Goal: Transaction & Acquisition: Purchase product/service

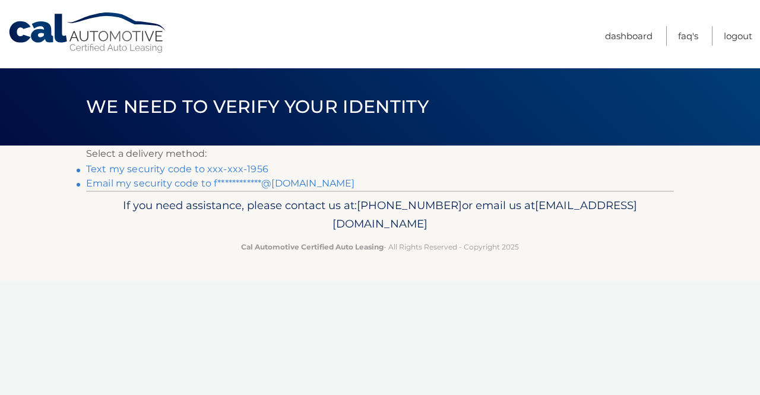
click at [243, 168] on link "Text my security code to xxx-xxx-1956" at bounding box center [177, 168] width 182 height 11
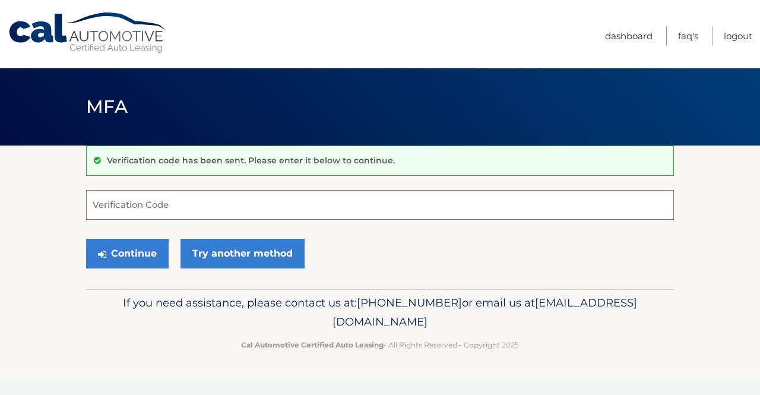
click at [198, 211] on input "Verification Code" at bounding box center [380, 205] width 588 height 30
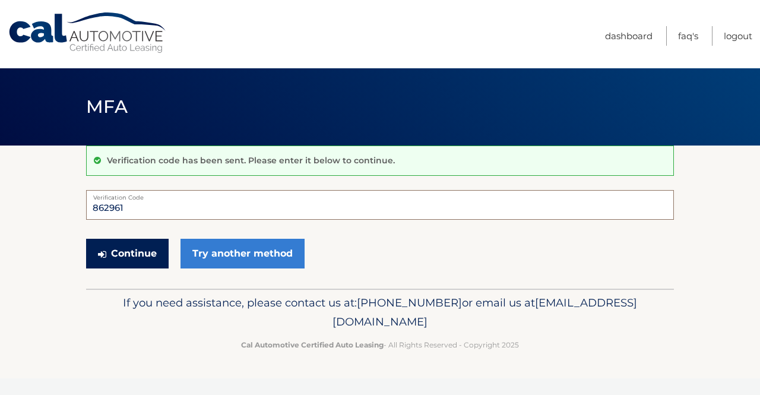
type input "862961"
click at [127, 252] on button "Continue" at bounding box center [127, 254] width 83 height 30
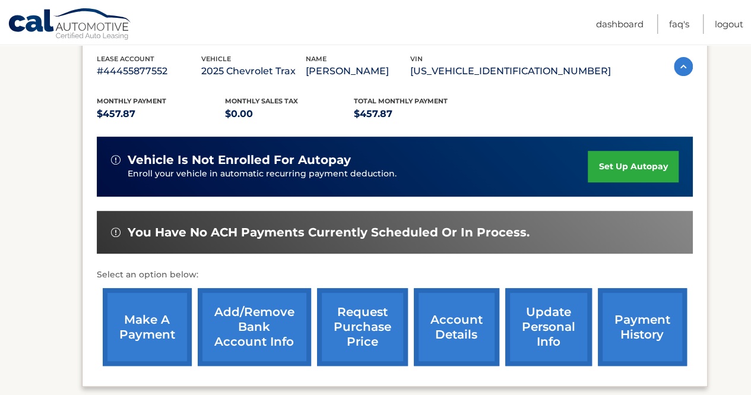
scroll to position [199, 0]
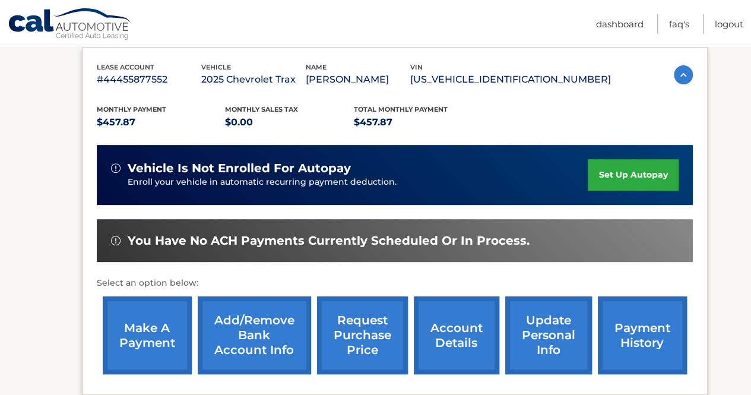
click at [166, 331] on link "make a payment" at bounding box center [147, 335] width 89 height 78
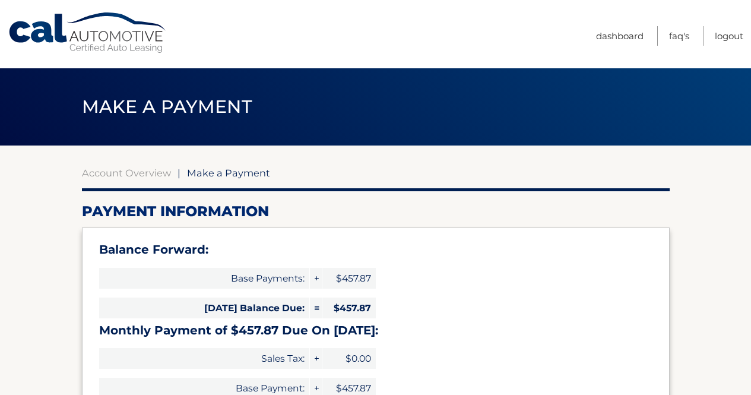
select select "YTJlZjk4ZjctYTM2MC00MGMwLWEzY2EtMGExM2U4OTQyMmU0"
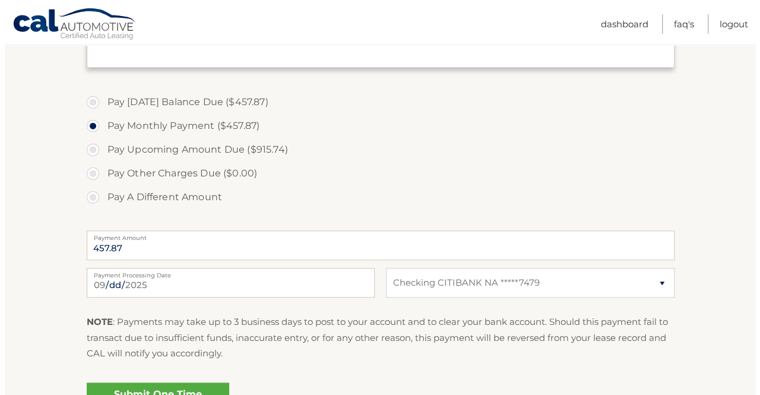
scroll to position [502, 0]
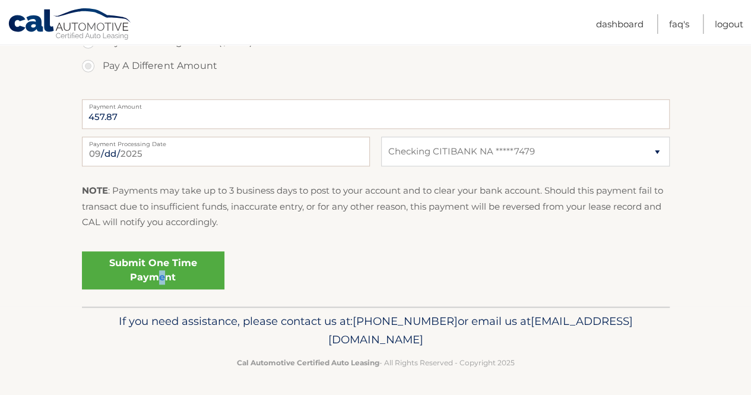
click at [163, 277] on link "Submit One Time Payment" at bounding box center [153, 270] width 143 height 38
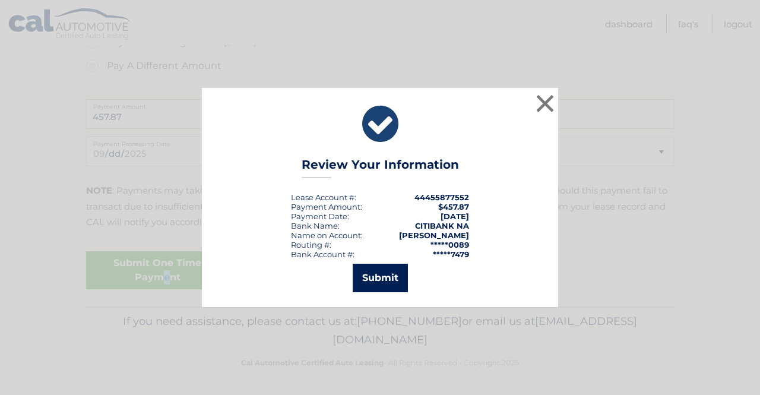
click at [382, 277] on button "Submit" at bounding box center [380, 278] width 55 height 29
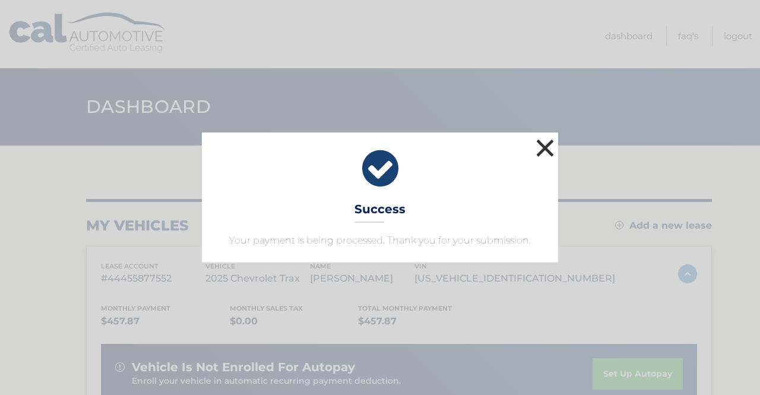
click at [545, 148] on button "×" at bounding box center [545, 148] width 24 height 24
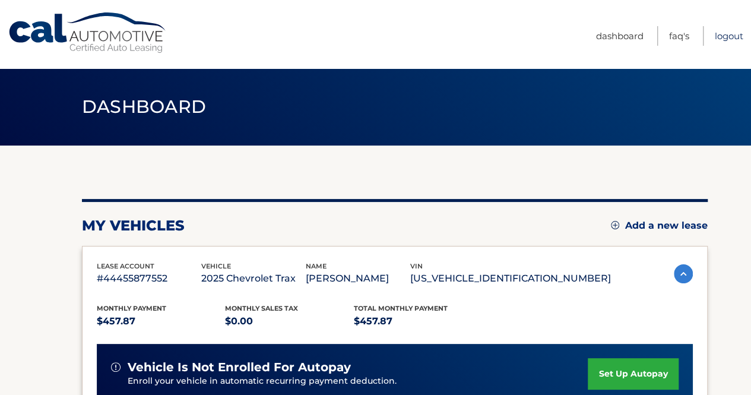
click at [730, 38] on link "Logout" at bounding box center [729, 36] width 29 height 20
